Goal: Find specific page/section: Find specific page/section

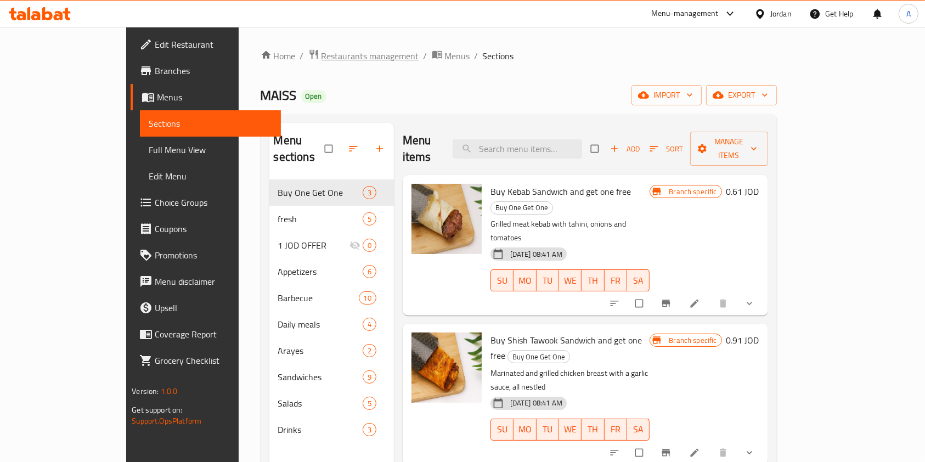
click at [321, 55] on span "Restaurants management" at bounding box center [370, 55] width 98 height 13
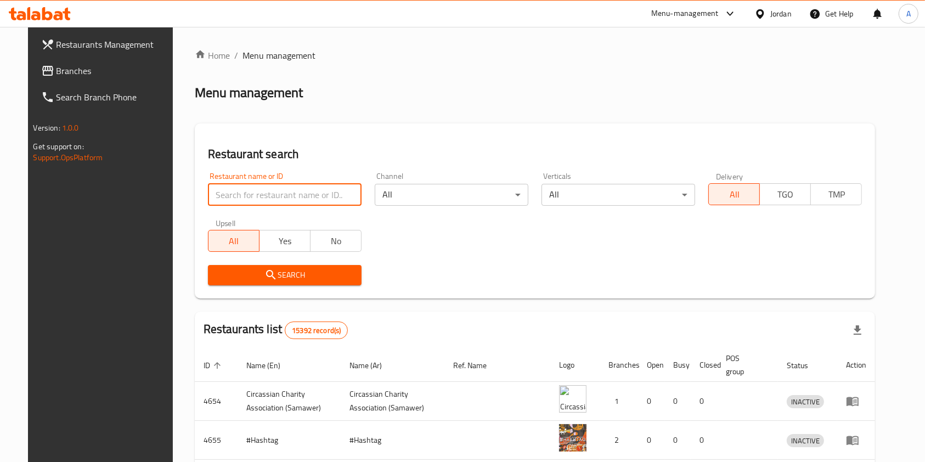
click at [242, 194] on input "search" at bounding box center [285, 195] width 154 height 22
paste input "breakfast time, [GEOGRAPHIC_DATA]"
type input "breakfast time"
click button "Search" at bounding box center [285, 275] width 154 height 20
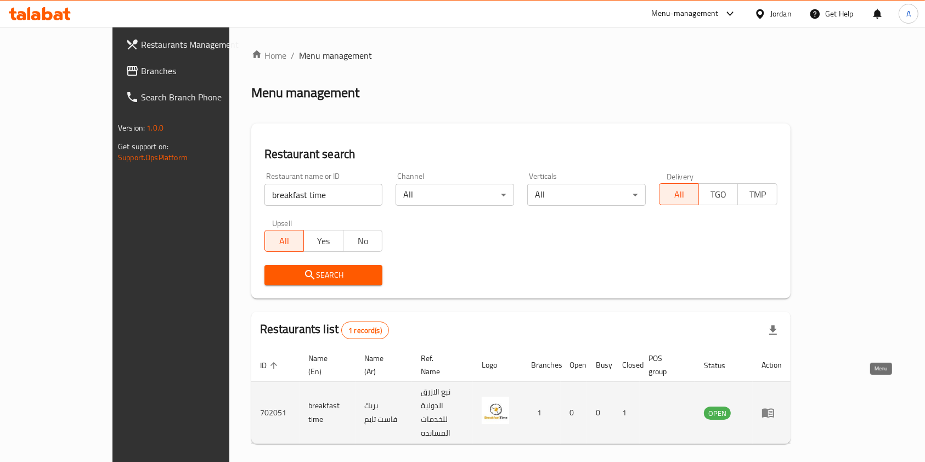
click at [774, 409] on icon "enhanced table" at bounding box center [768, 413] width 12 height 9
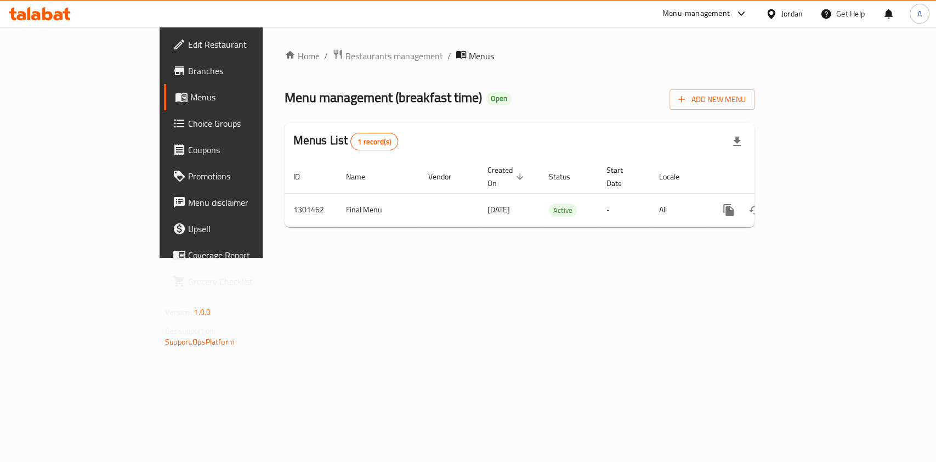
click at [188, 70] on span "Branches" at bounding box center [247, 70] width 119 height 13
